Goal: Information Seeking & Learning: Learn about a topic

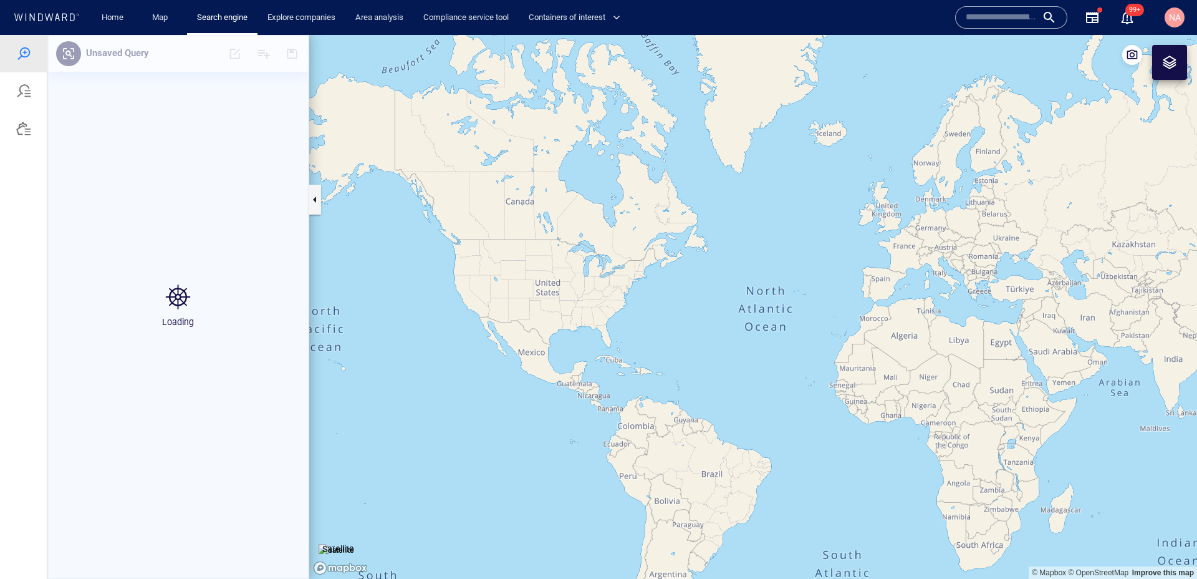
click at [24, 132] on div at bounding box center [23, 128] width 15 height 15
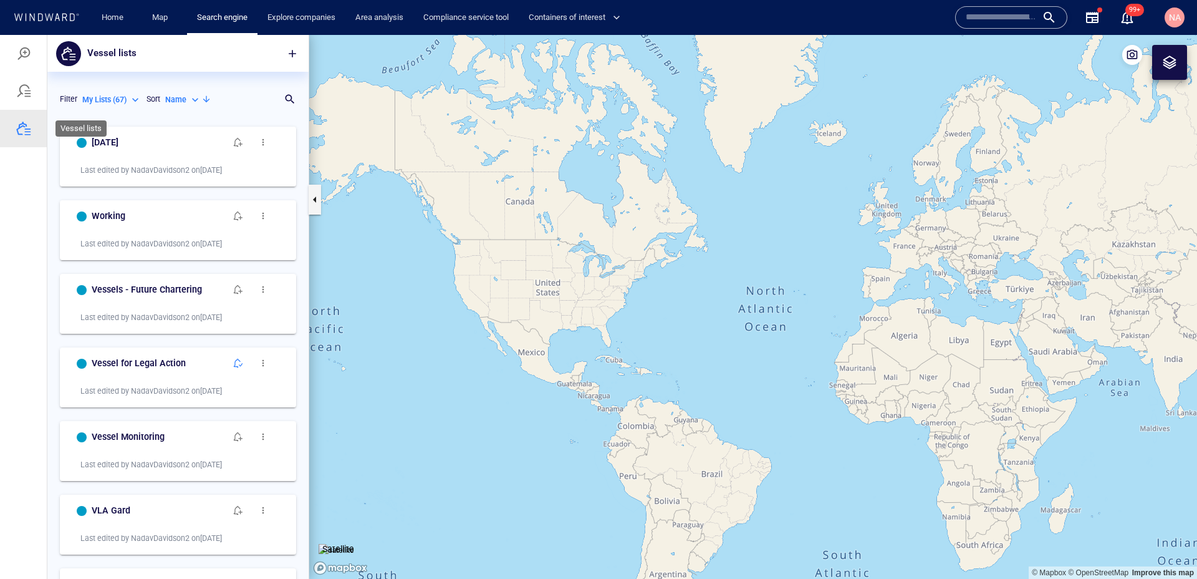
scroll to position [458, 261]
click at [118, 96] on p "My Lists ( 67 )" at bounding box center [104, 99] width 44 height 11
click at [138, 180] on p "System Lists ( 31 )" at bounding box center [121, 175] width 59 height 11
type input "**********"
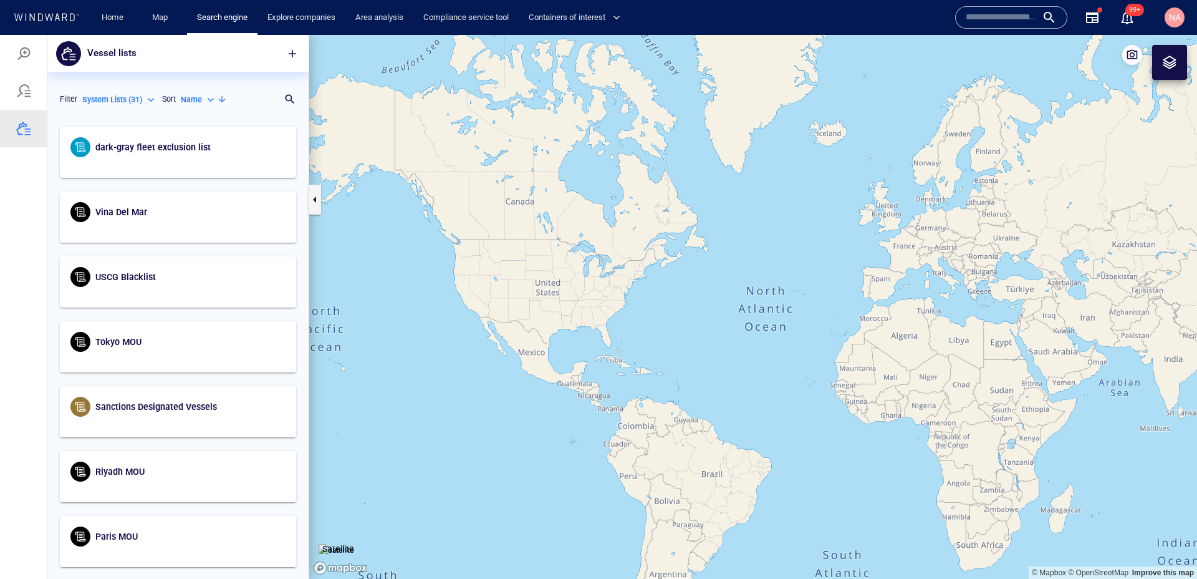
click at [202, 103] on p "Name" at bounding box center [191, 99] width 21 height 11
click at [207, 161] on p "Last Update" at bounding box center [214, 157] width 42 height 11
type input "*********"
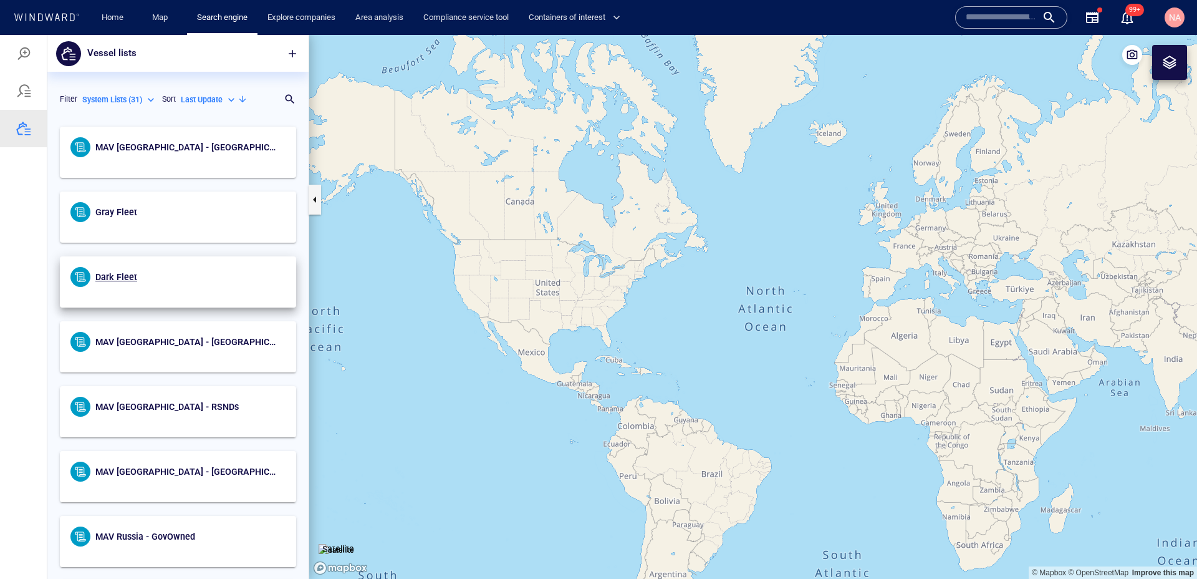
click at [120, 279] on span "Dark Fleet" at bounding box center [116, 277] width 42 height 10
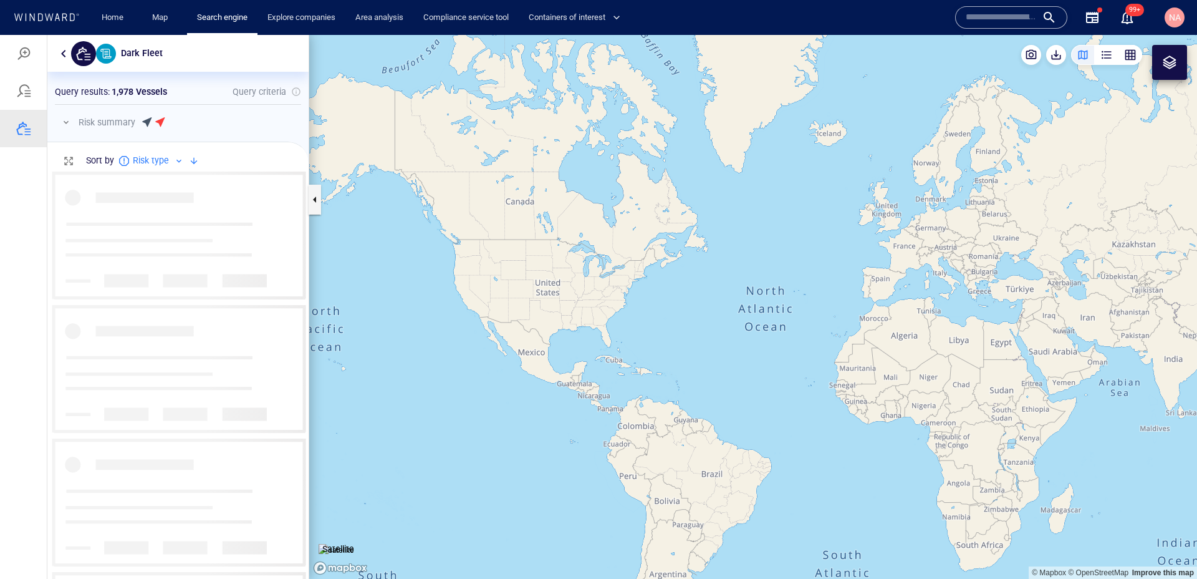
scroll to position [408, 261]
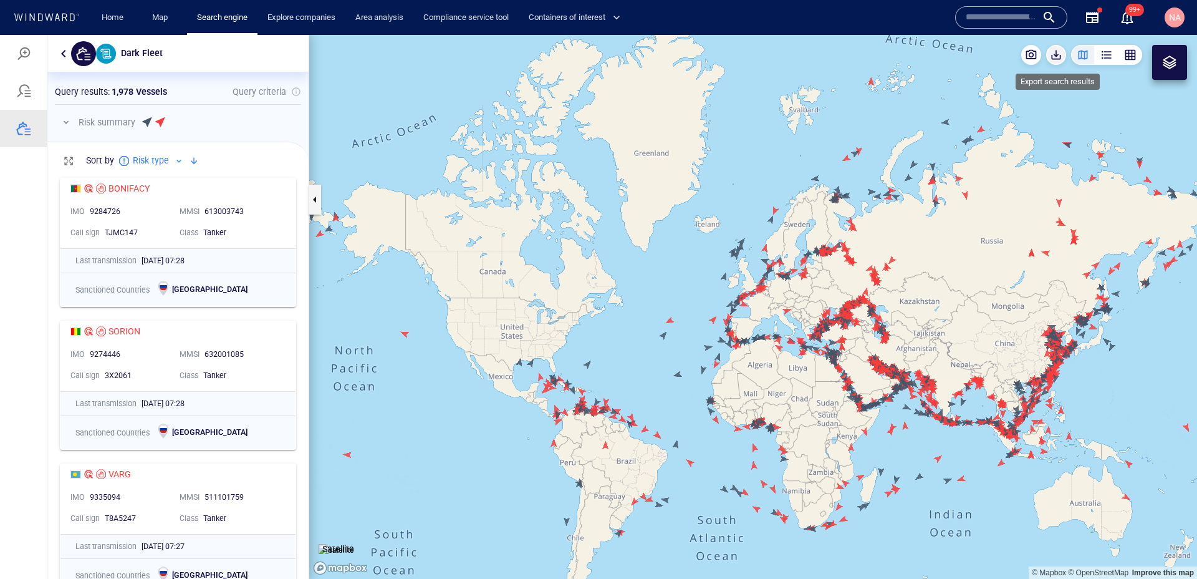
click at [1055, 52] on span "button" at bounding box center [1056, 55] width 12 height 12
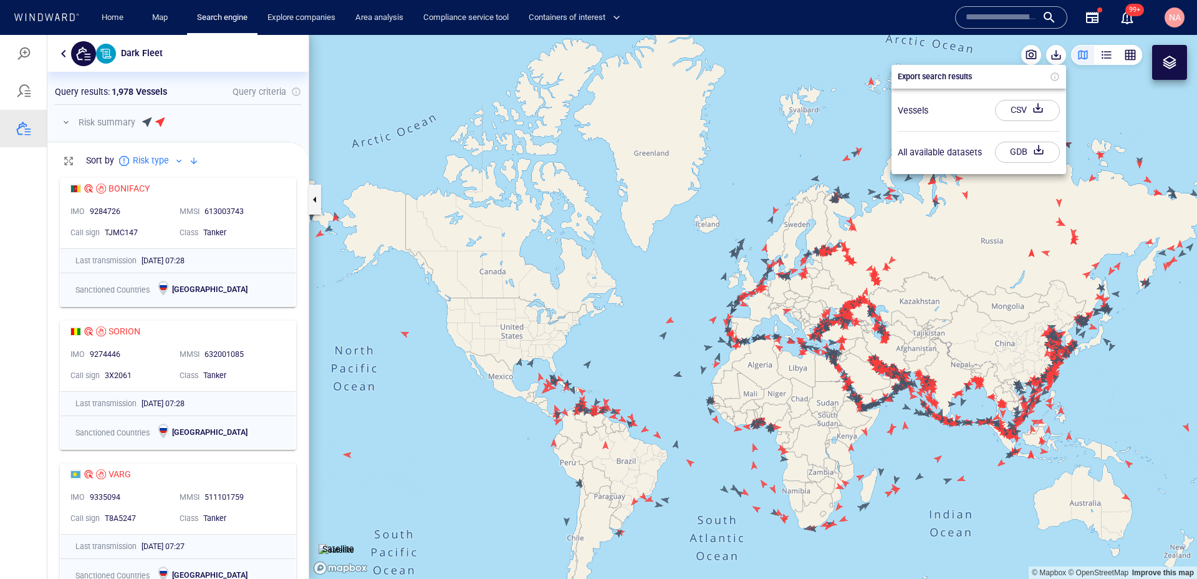
click at [1024, 113] on div "CSV" at bounding box center [1018, 110] width 21 height 21
click at [158, 26] on link "Map" at bounding box center [162, 18] width 30 height 22
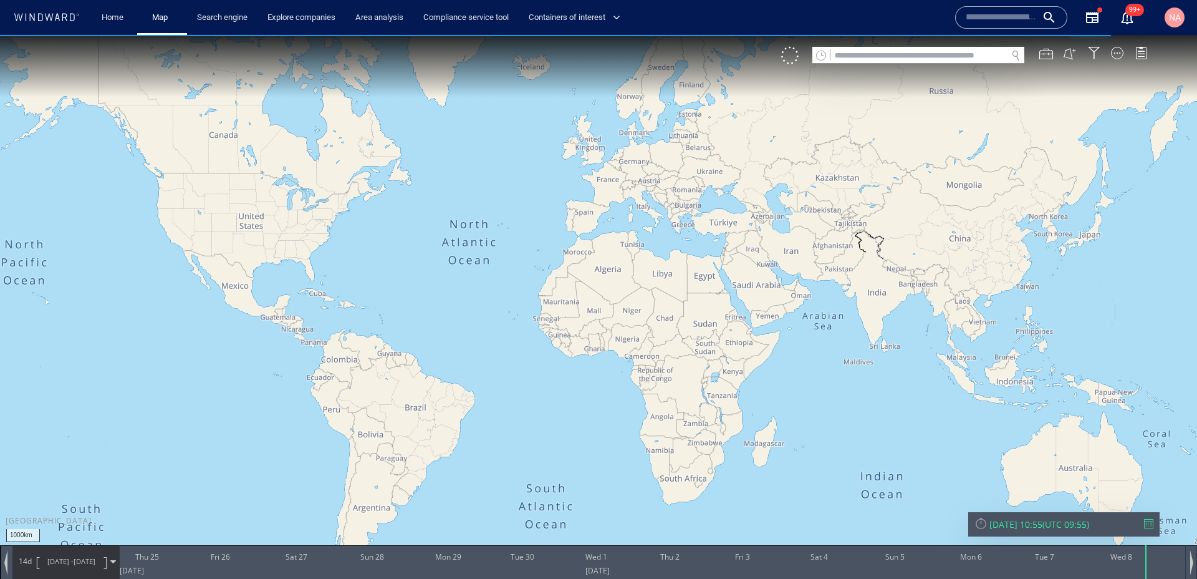
click at [869, 55] on input "text" at bounding box center [919, 55] width 176 height 17
paste input "*******"
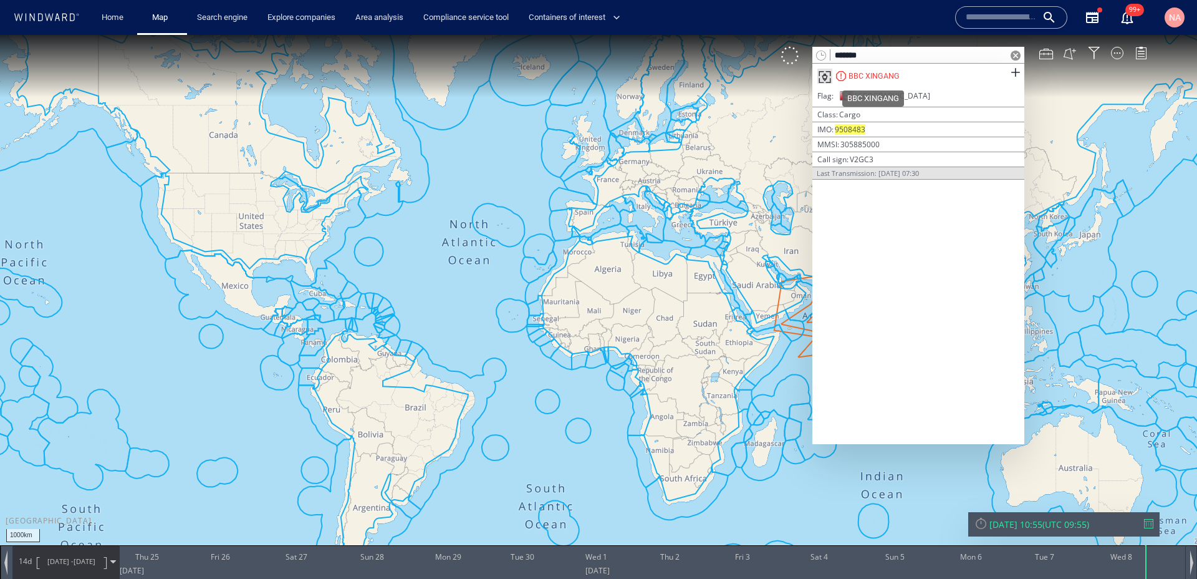
type input "*******"
click at [871, 74] on div "BBC XINGANG" at bounding box center [874, 75] width 51 height 11
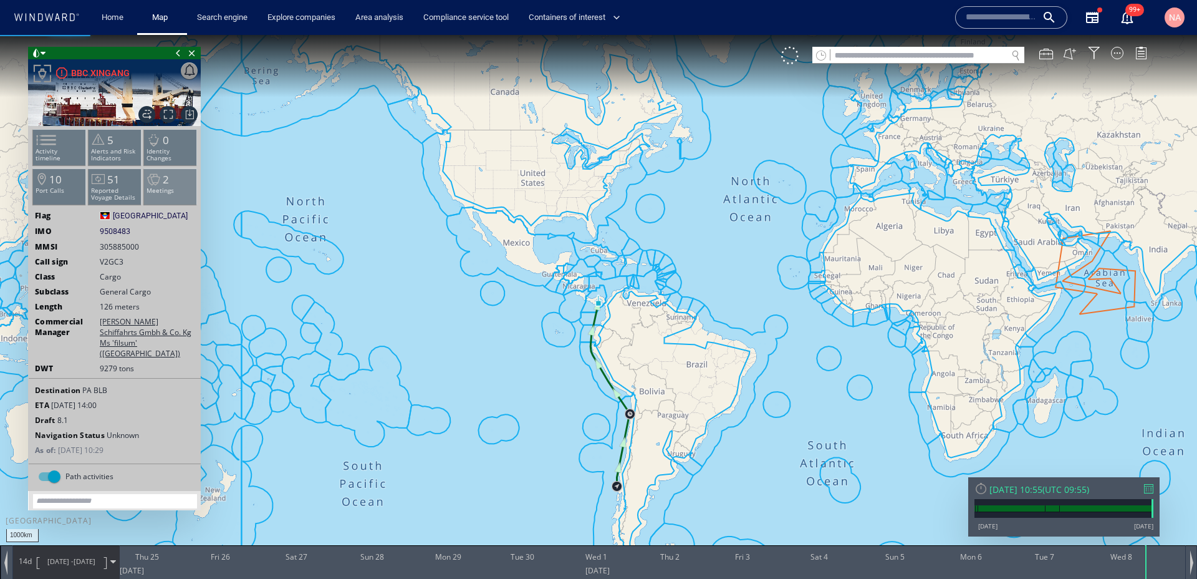
click at [175, 193] on p "Meetings" at bounding box center [170, 190] width 53 height 7
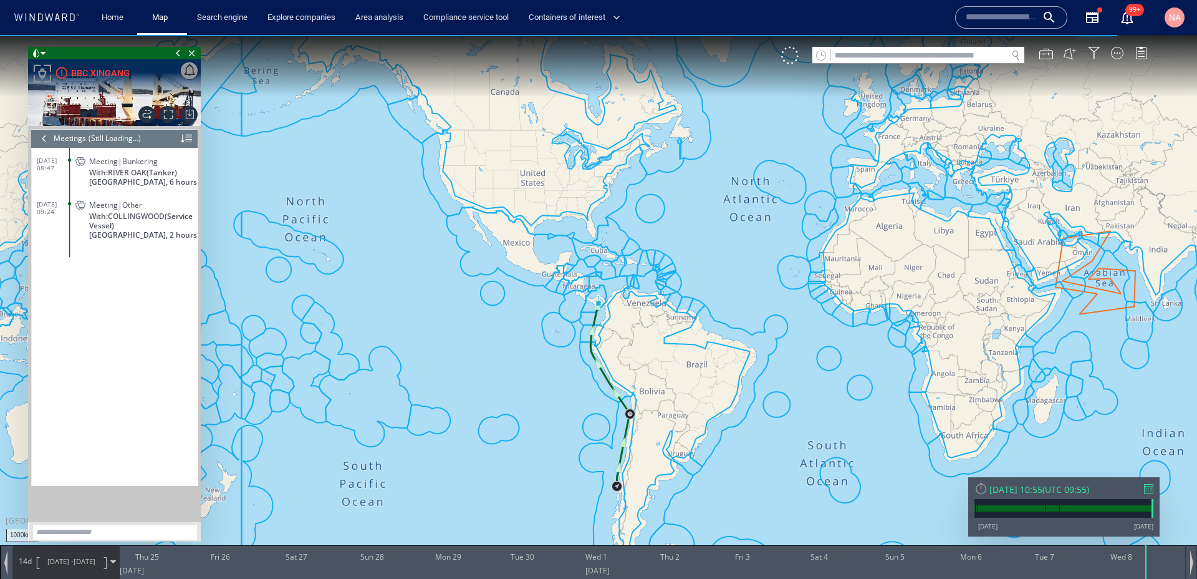
click at [41, 133] on div at bounding box center [44, 138] width 14 height 19
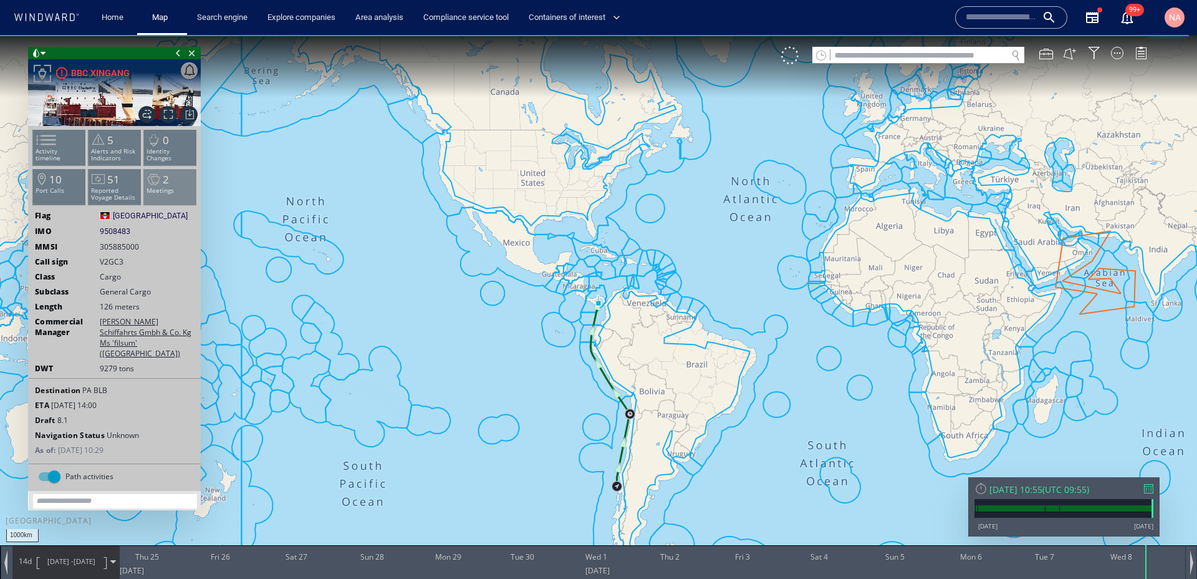
click at [165, 196] on li "2 Meetings" at bounding box center [170, 186] width 53 height 36
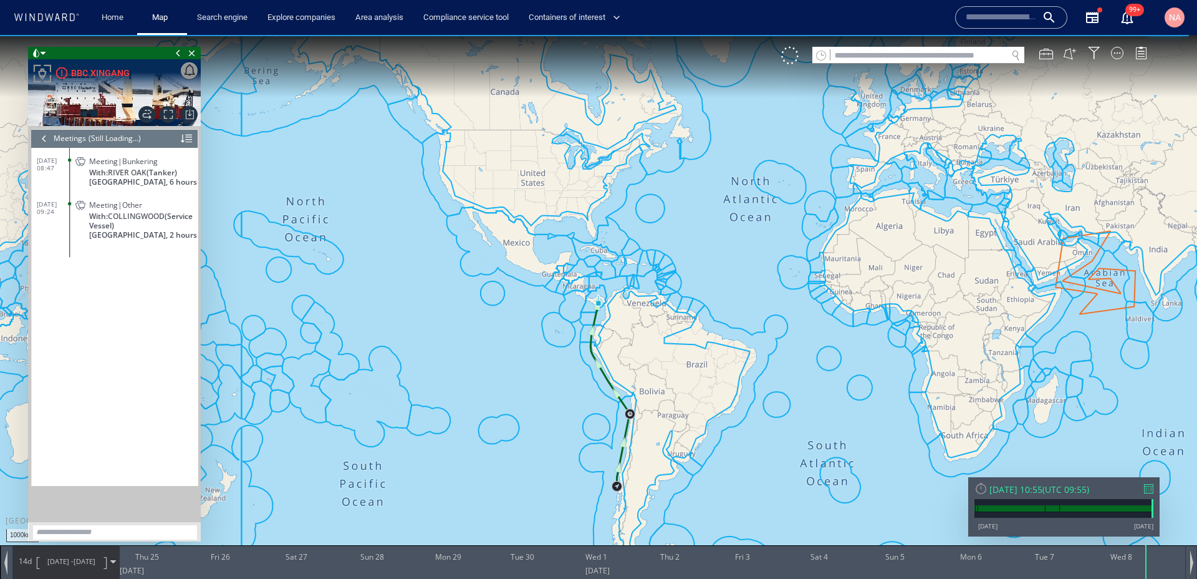
click at [49, 137] on div at bounding box center [44, 138] width 14 height 19
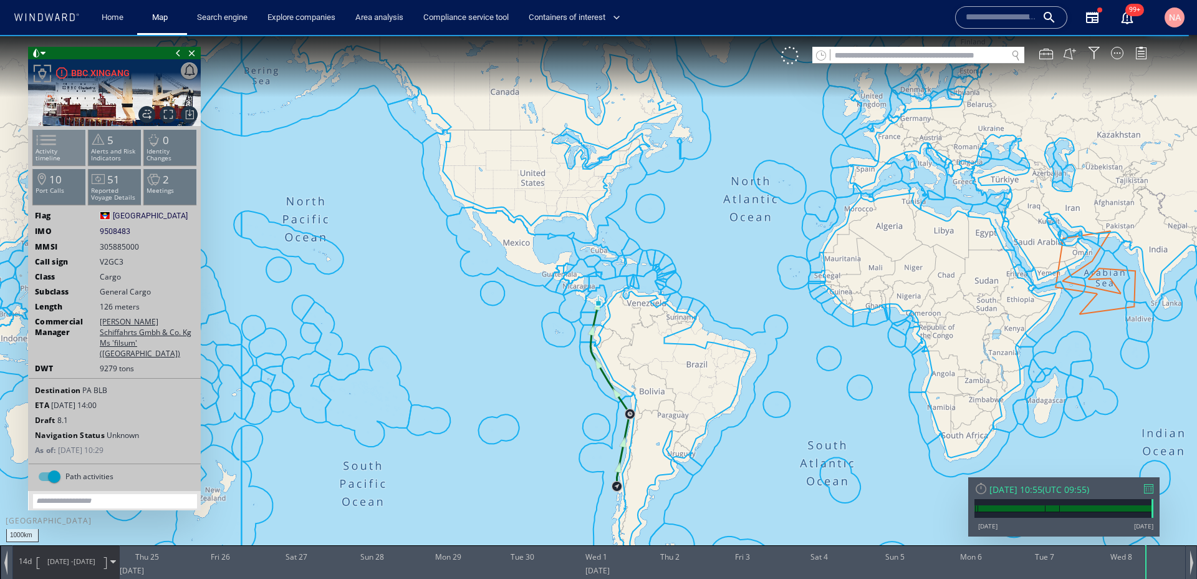
click at [48, 144] on span at bounding box center [38, 140] width 19 height 18
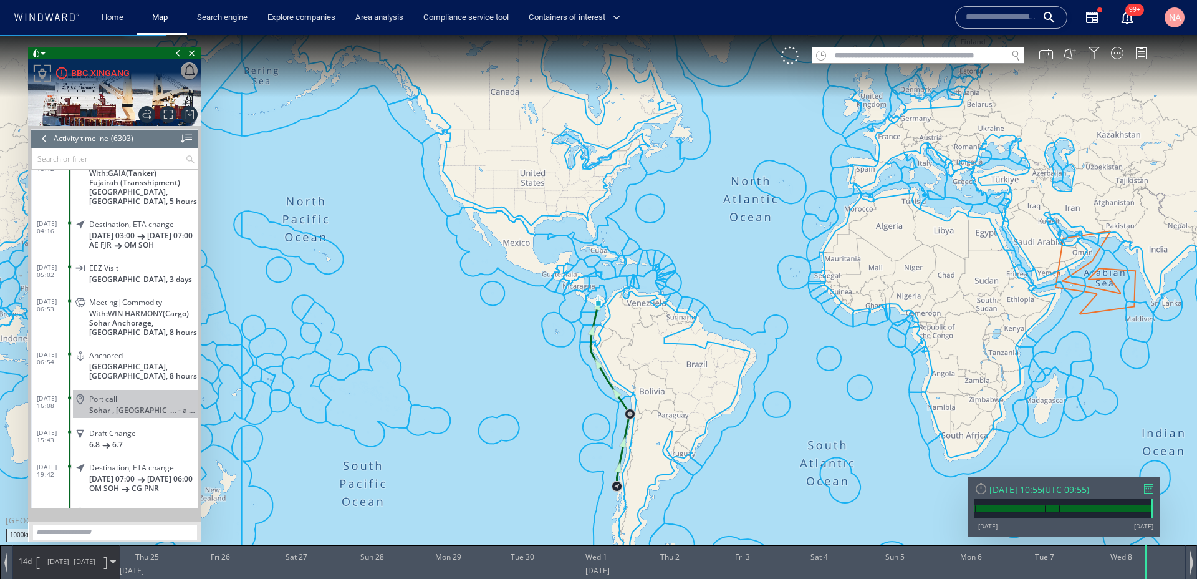
scroll to position [209520, 0]
click at [57, 311] on span "[DATE] 06:53" at bounding box center [53, 303] width 33 height 15
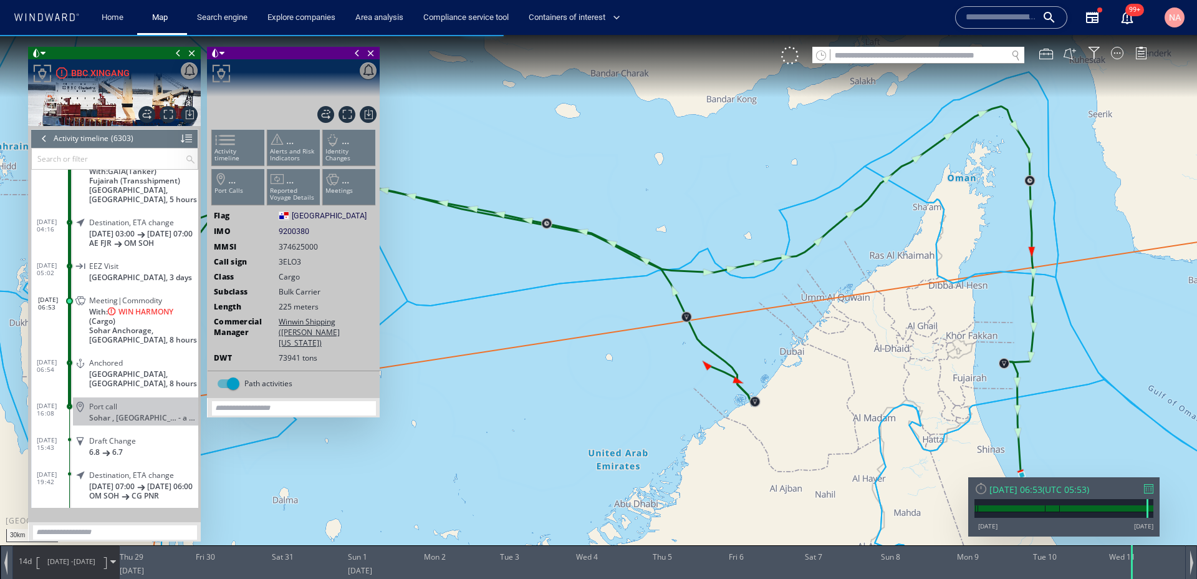
scroll to position [209572, 0]
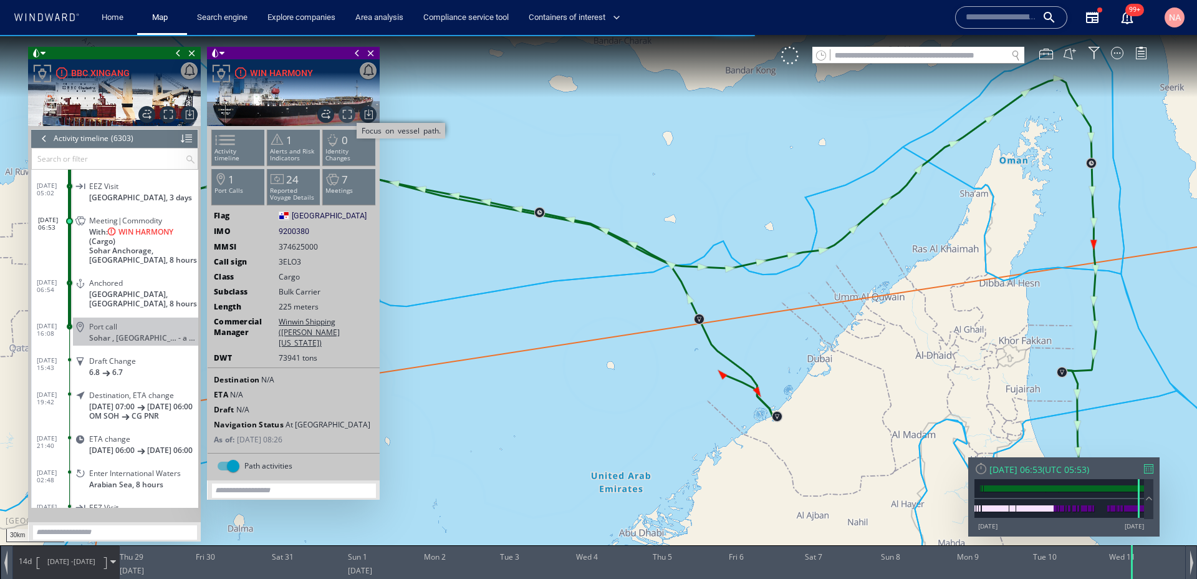
click at [347, 116] on span "Focus on vessel path." at bounding box center [347, 114] width 17 height 17
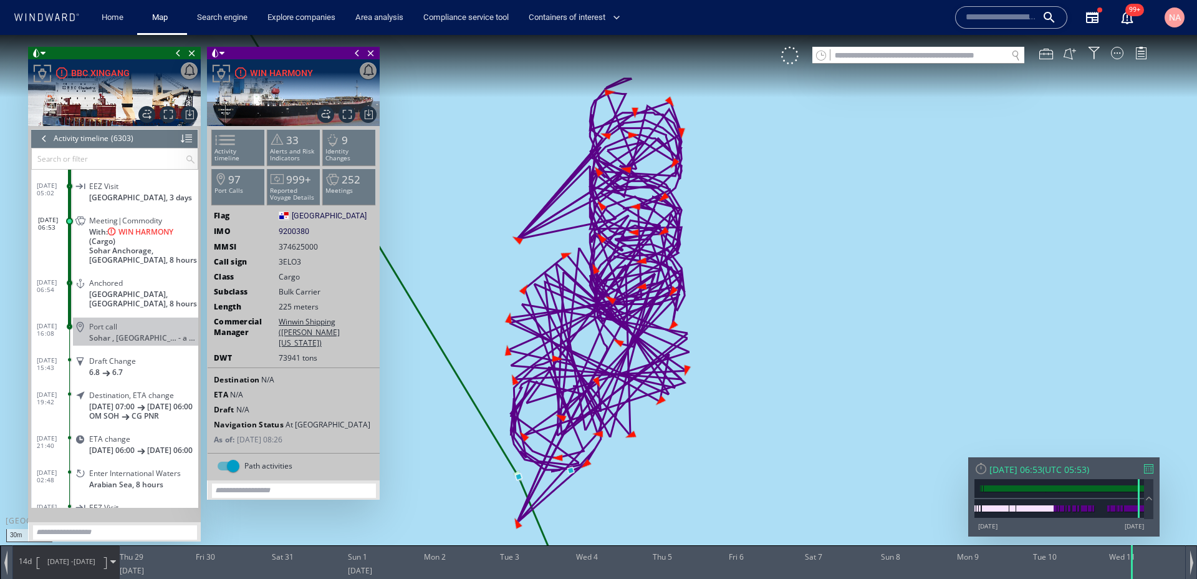
click at [178, 52] on span at bounding box center [178, 53] width 14 height 12
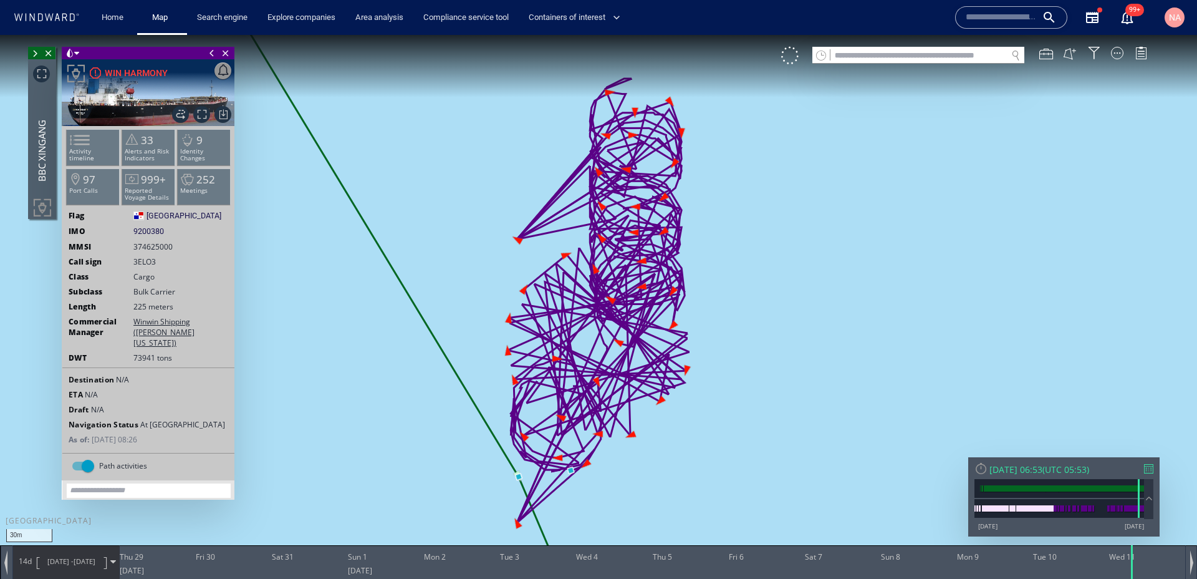
click at [211, 54] on span at bounding box center [212, 53] width 14 height 12
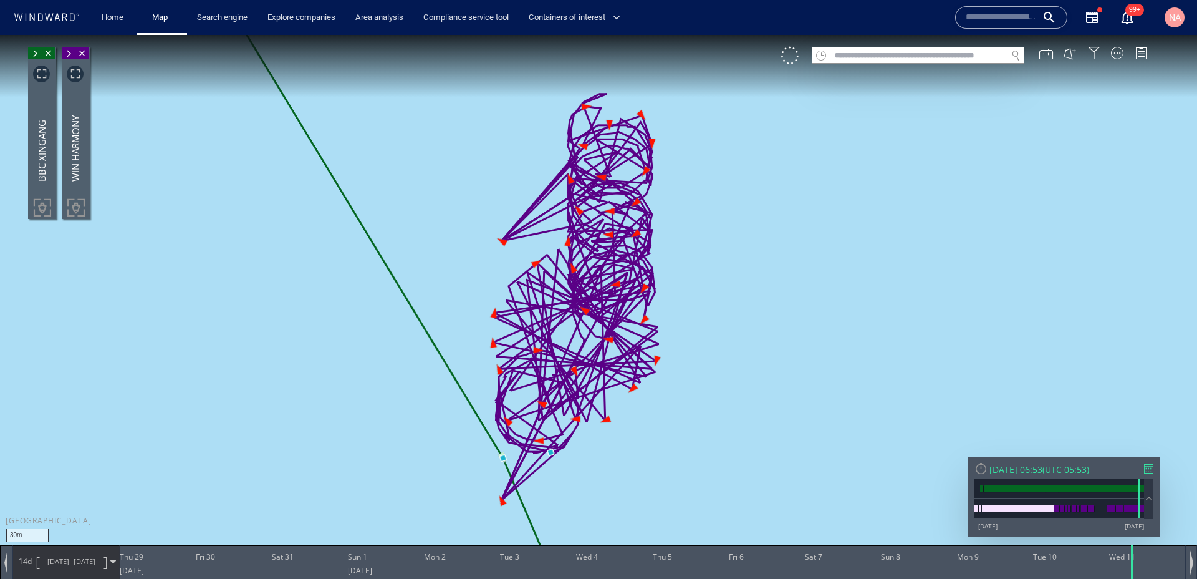
drag, startPoint x: 332, startPoint y: 290, endPoint x: 232, endPoint y: 241, distance: 111.0
click at [232, 241] on canvas "Map" at bounding box center [598, 300] width 1197 height 531
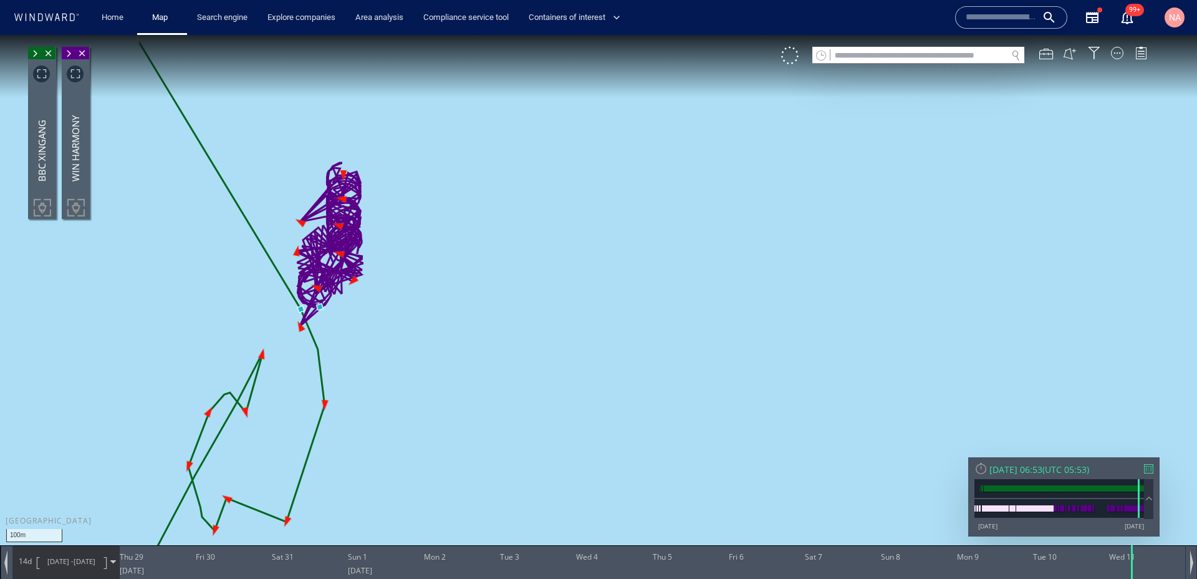
click at [84, 564] on span "[DATE]" at bounding box center [85, 560] width 22 height 9
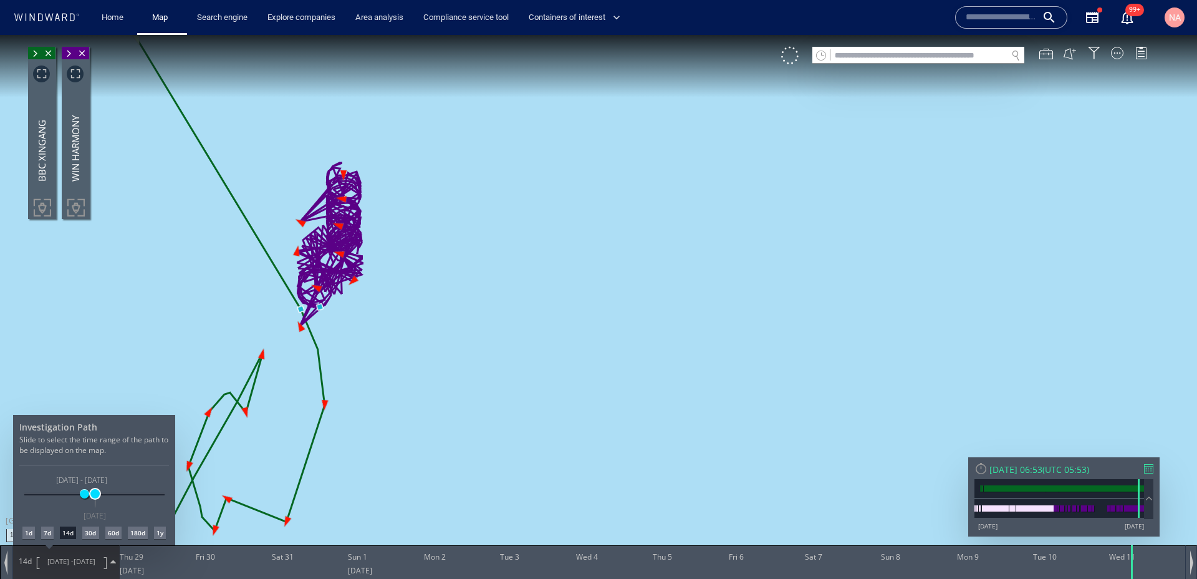
click at [98, 496] on span at bounding box center [94, 493] width 9 height 9
drag, startPoint x: 370, startPoint y: 392, endPoint x: 458, endPoint y: 370, distance: 90.5
click at [459, 370] on div at bounding box center [598, 307] width 1197 height 544
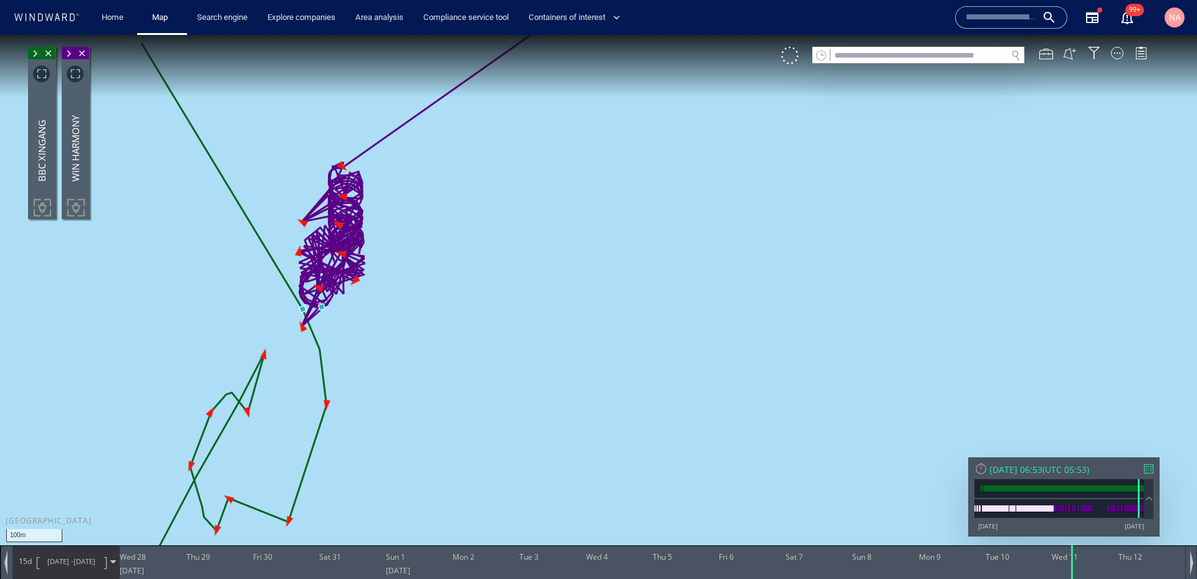
drag, startPoint x: 458, startPoint y: 370, endPoint x: 639, endPoint y: 338, distance: 184.4
click at [639, 338] on canvas "Map" at bounding box center [598, 300] width 1197 height 531
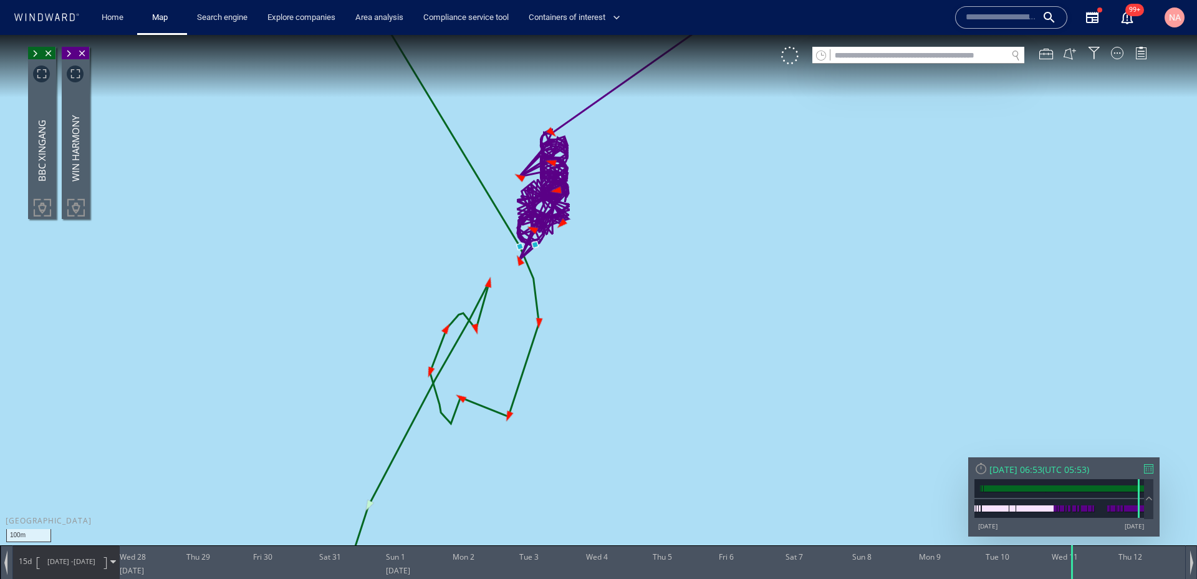
drag, startPoint x: 639, startPoint y: 338, endPoint x: 643, endPoint y: 297, distance: 40.7
click at [643, 297] on canvas "Map" at bounding box center [598, 300] width 1197 height 531
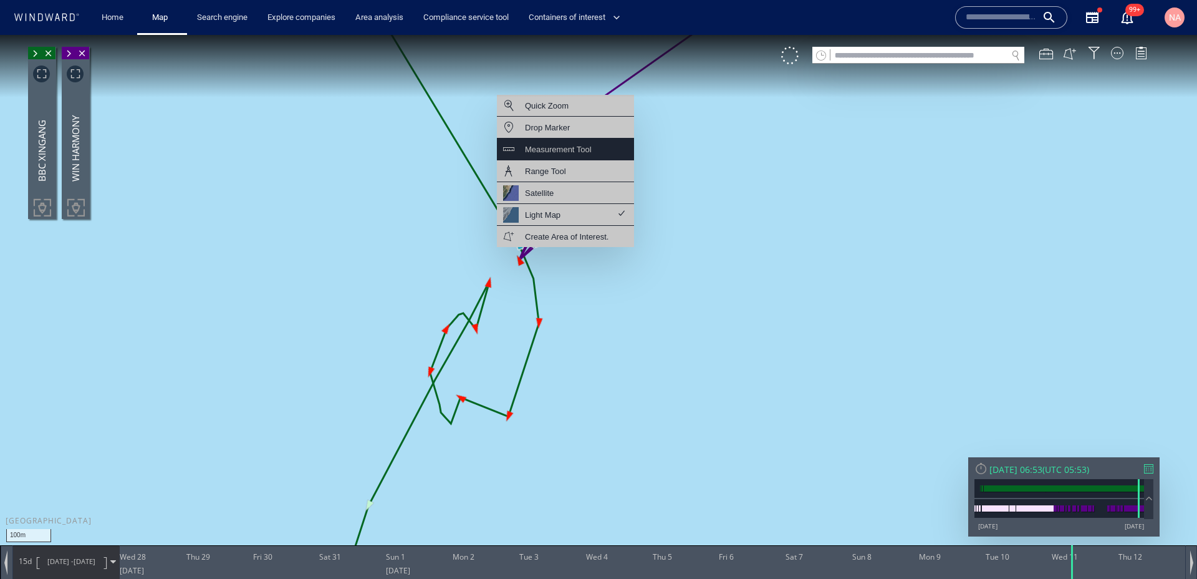
click at [577, 150] on div "Measurement Tool" at bounding box center [558, 150] width 67 height 16
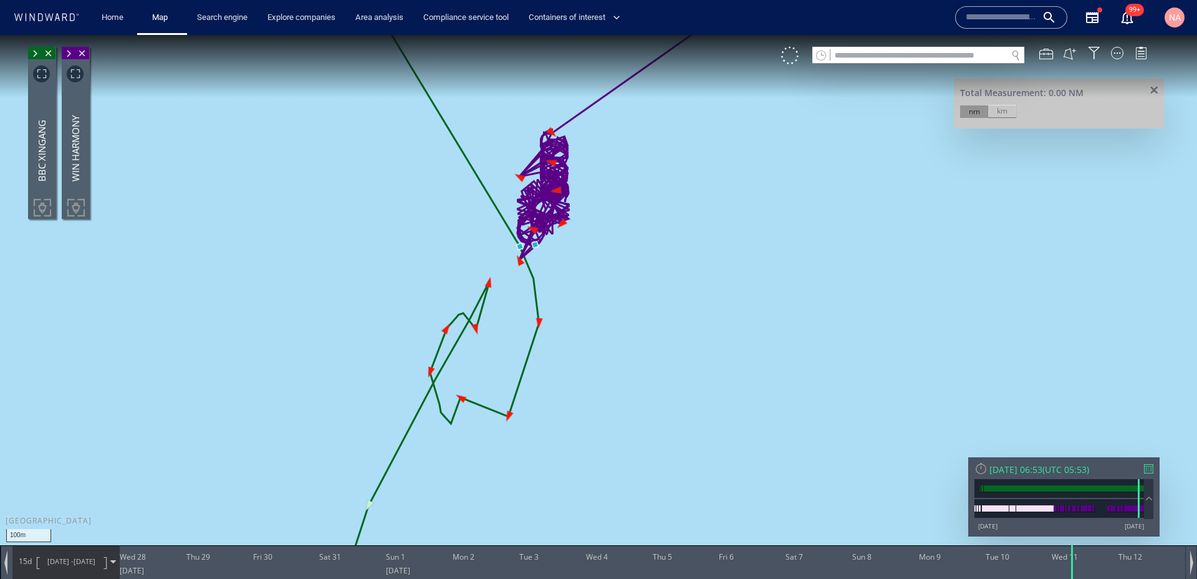
click at [533, 247] on canvas "Map" at bounding box center [598, 300] width 1197 height 531
click at [480, 316] on canvas "Map" at bounding box center [598, 300] width 1197 height 531
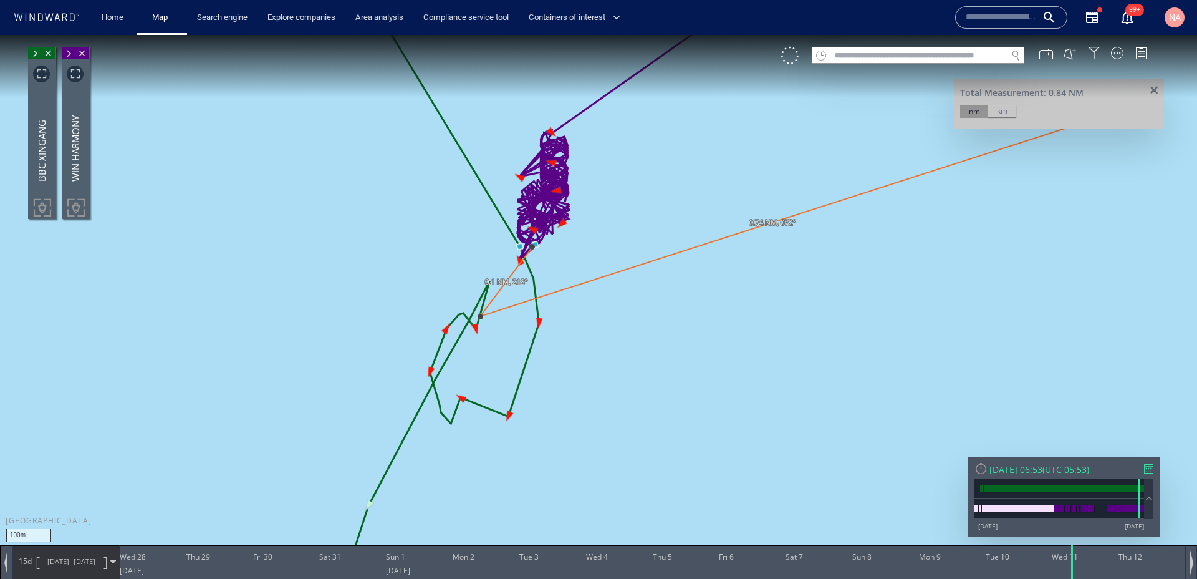
click at [1000, 108] on div "km" at bounding box center [1002, 111] width 28 height 12
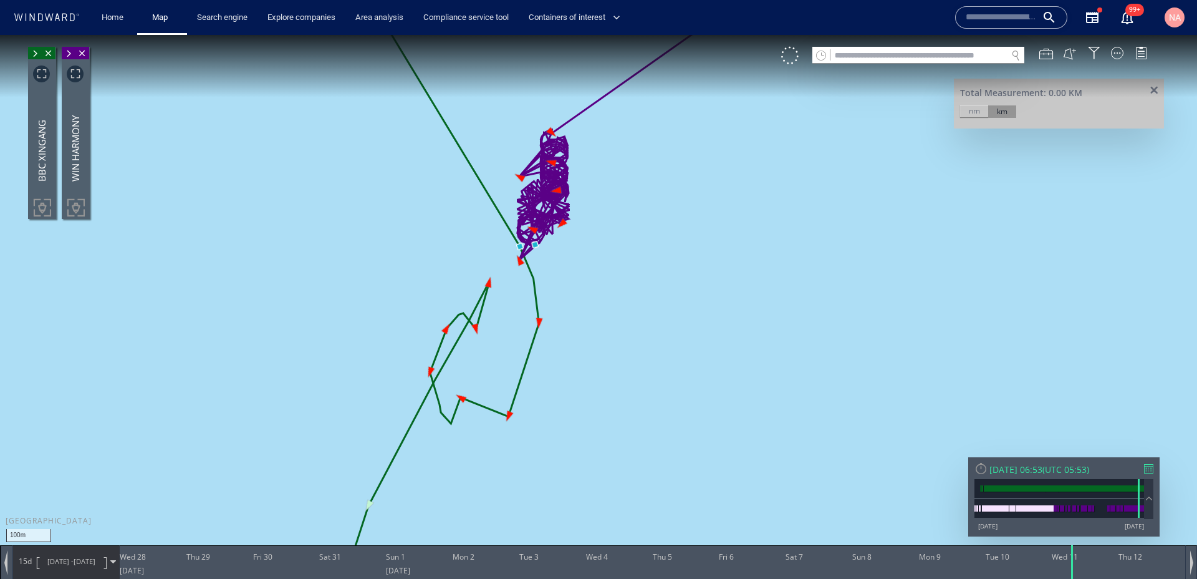
click at [534, 248] on canvas "Map" at bounding box center [598, 300] width 1197 height 531
click at [463, 399] on canvas "Map" at bounding box center [598, 300] width 1197 height 531
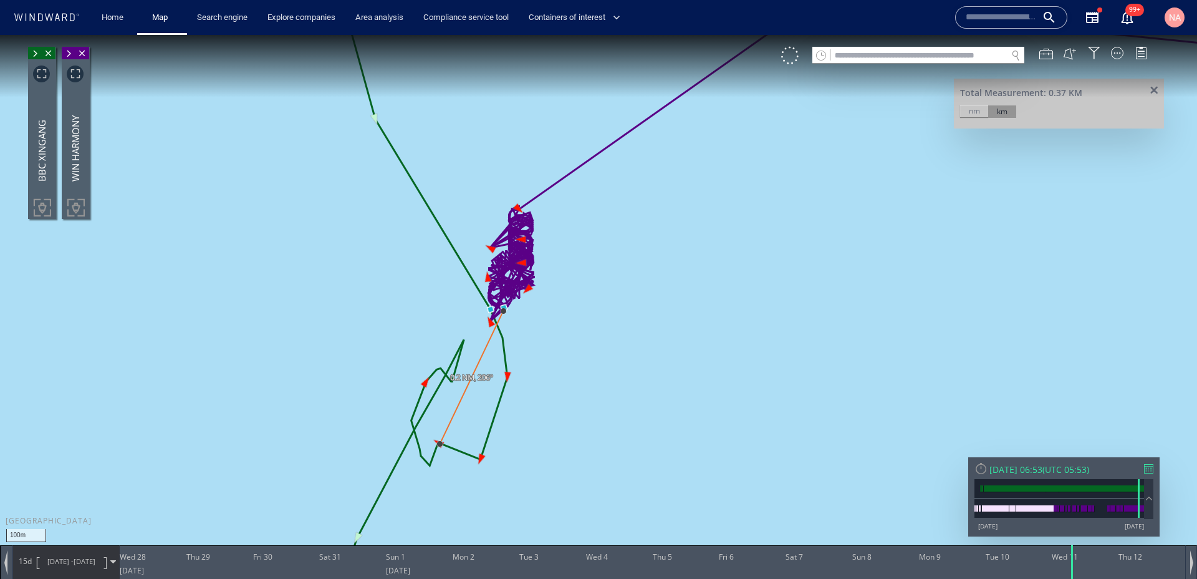
drag, startPoint x: 692, startPoint y: 385, endPoint x: 587, endPoint y: 426, distance: 112.0
click at [586, 427] on canvas "Map" at bounding box center [598, 300] width 1197 height 531
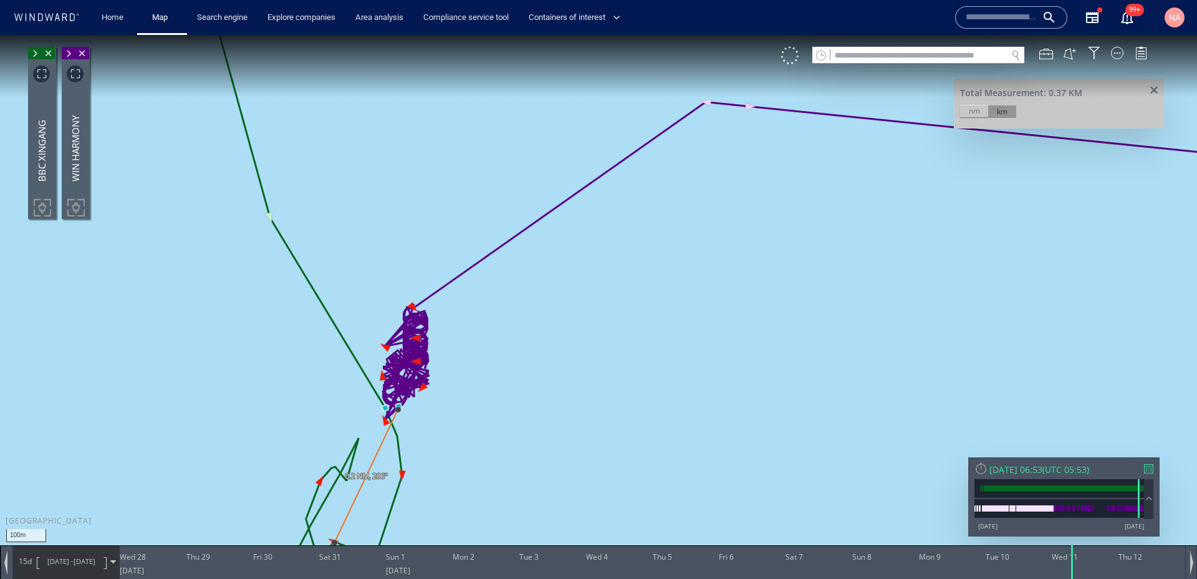
drag, startPoint x: 577, startPoint y: 293, endPoint x: 471, endPoint y: 397, distance: 148.2
click at [471, 397] on canvas "Map" at bounding box center [598, 300] width 1197 height 531
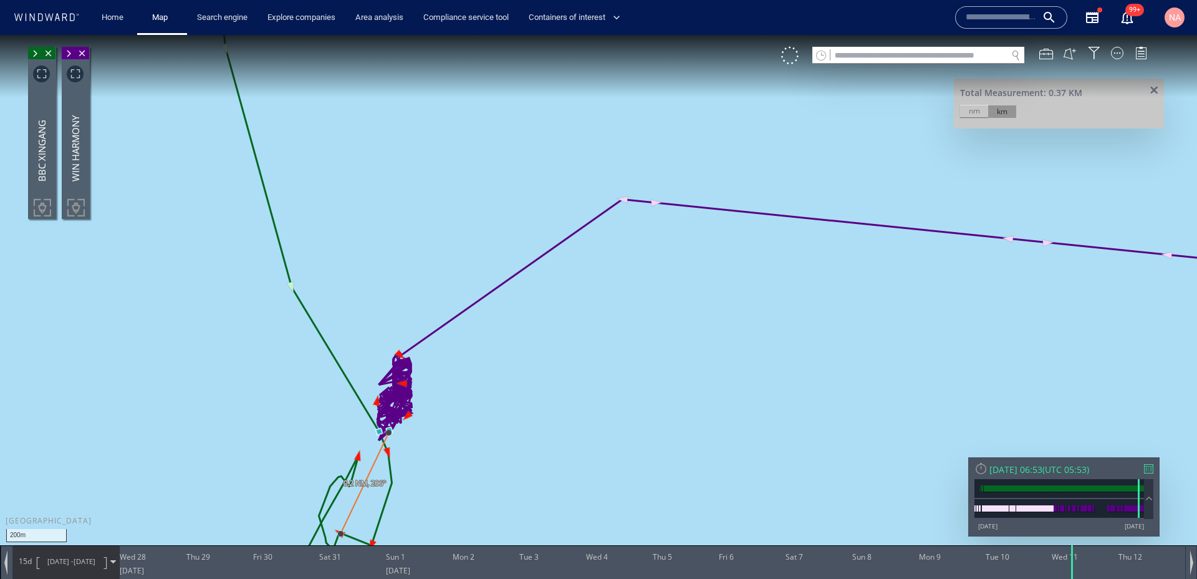
click at [77, 138] on div "WIN HARMONY" at bounding box center [75, 133] width 11 height 96
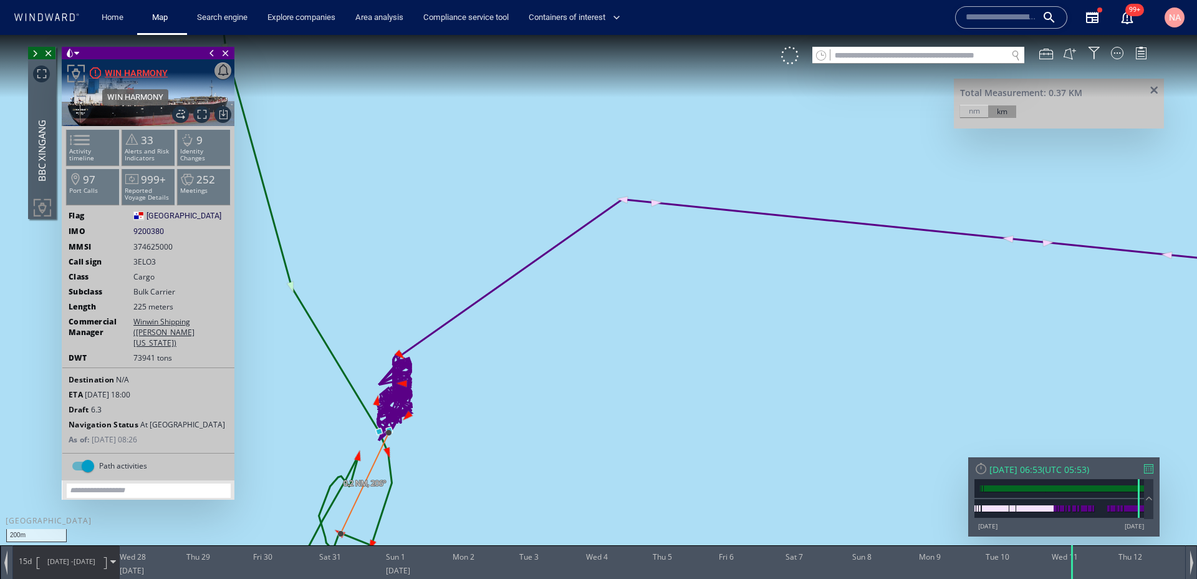
click at [110, 74] on div "WIN HARMONY" at bounding box center [136, 72] width 63 height 15
